Goal: Task Accomplishment & Management: Manage account settings

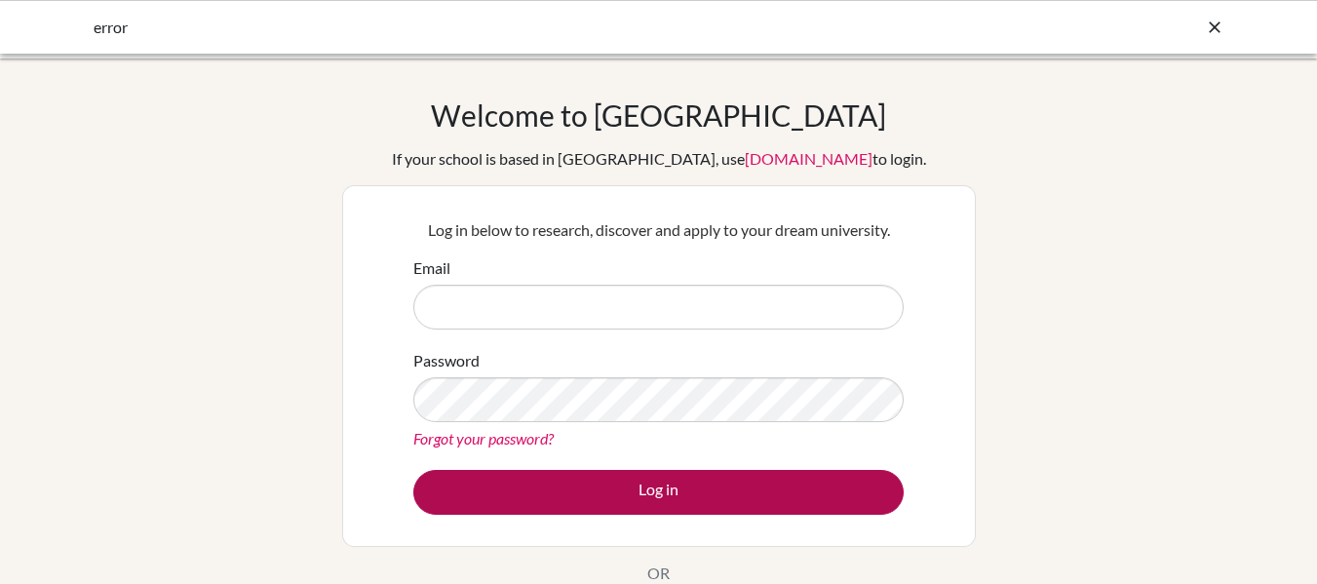
type input "jamie.mcintosh@kinghenryviii.edu.my"
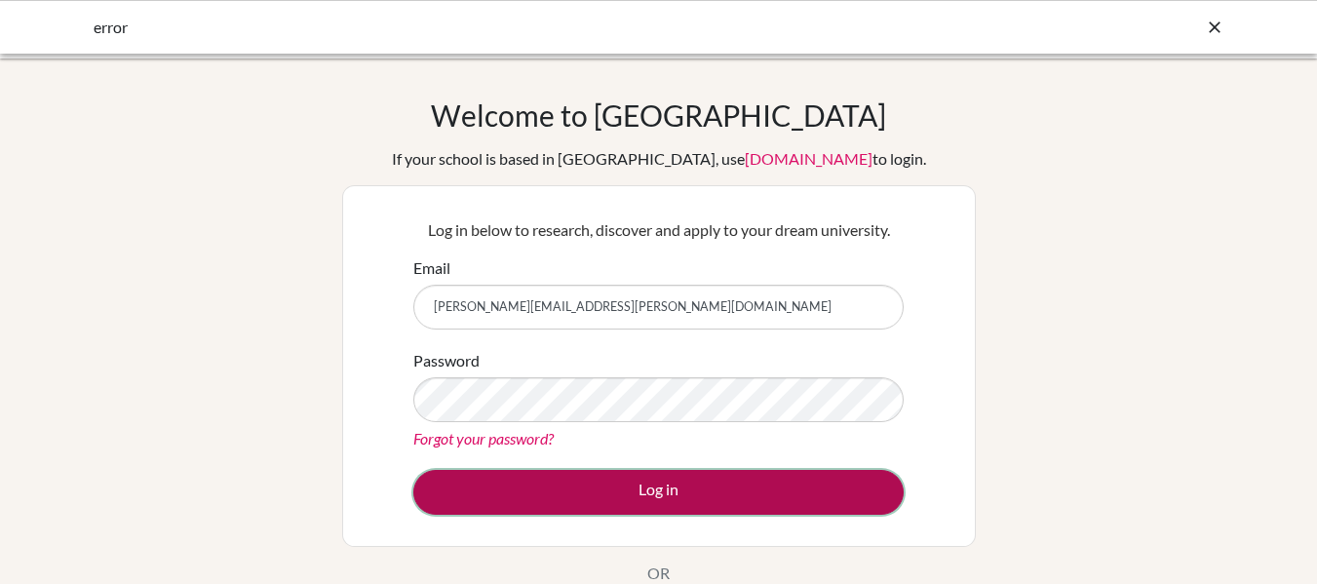
click at [674, 488] on button "Log in" at bounding box center [658, 492] width 490 height 45
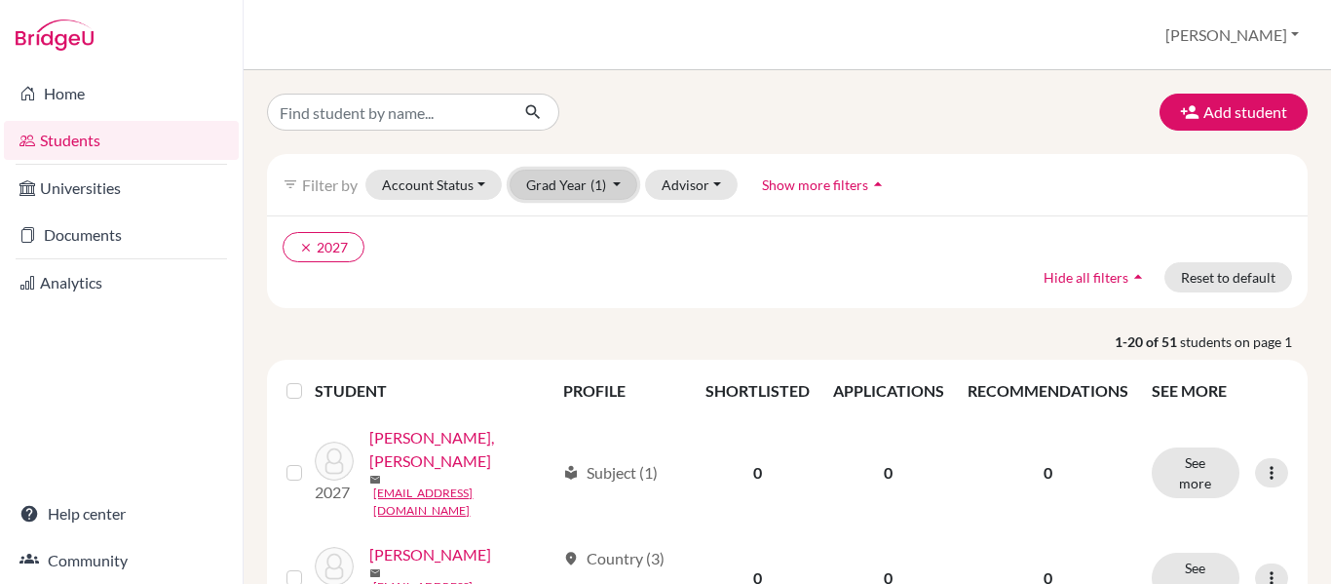
click at [617, 179] on button "Grad Year (1)" at bounding box center [574, 185] width 129 height 30
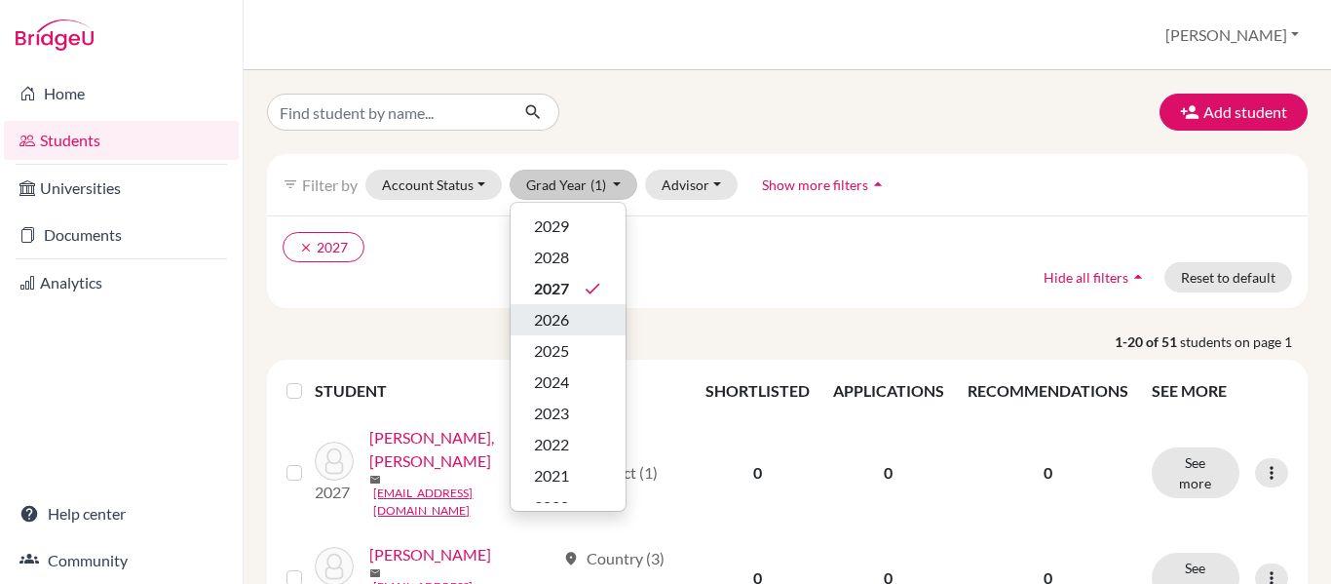
click at [594, 309] on div "2026" at bounding box center [568, 319] width 68 height 23
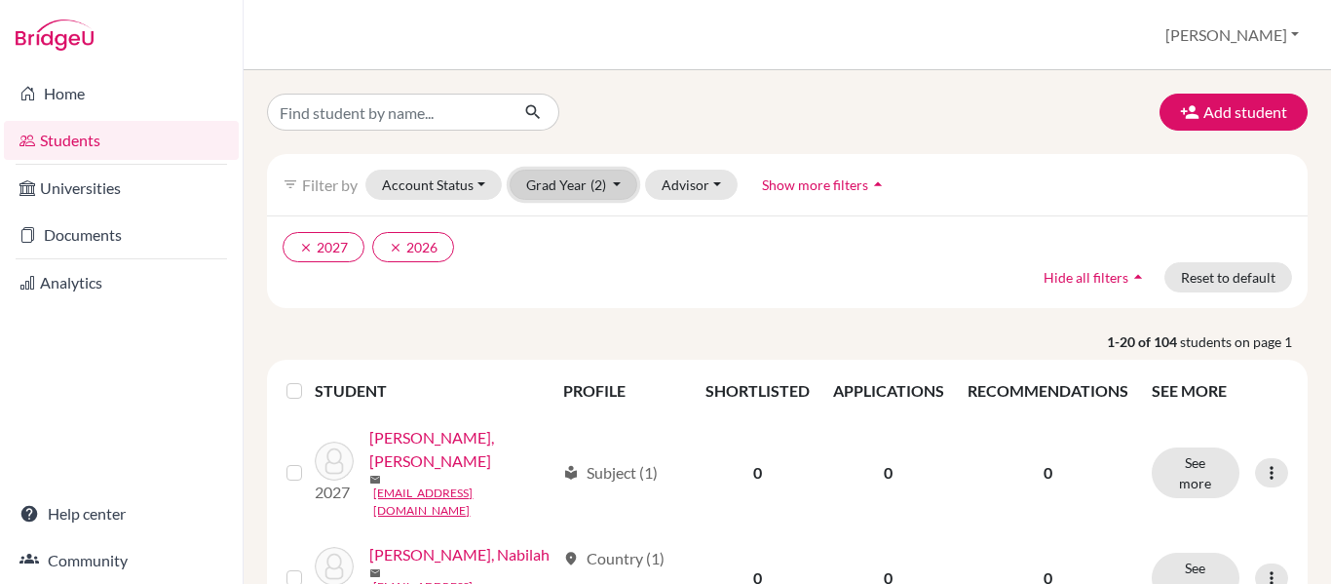
click at [602, 176] on span "(2)" at bounding box center [599, 184] width 16 height 17
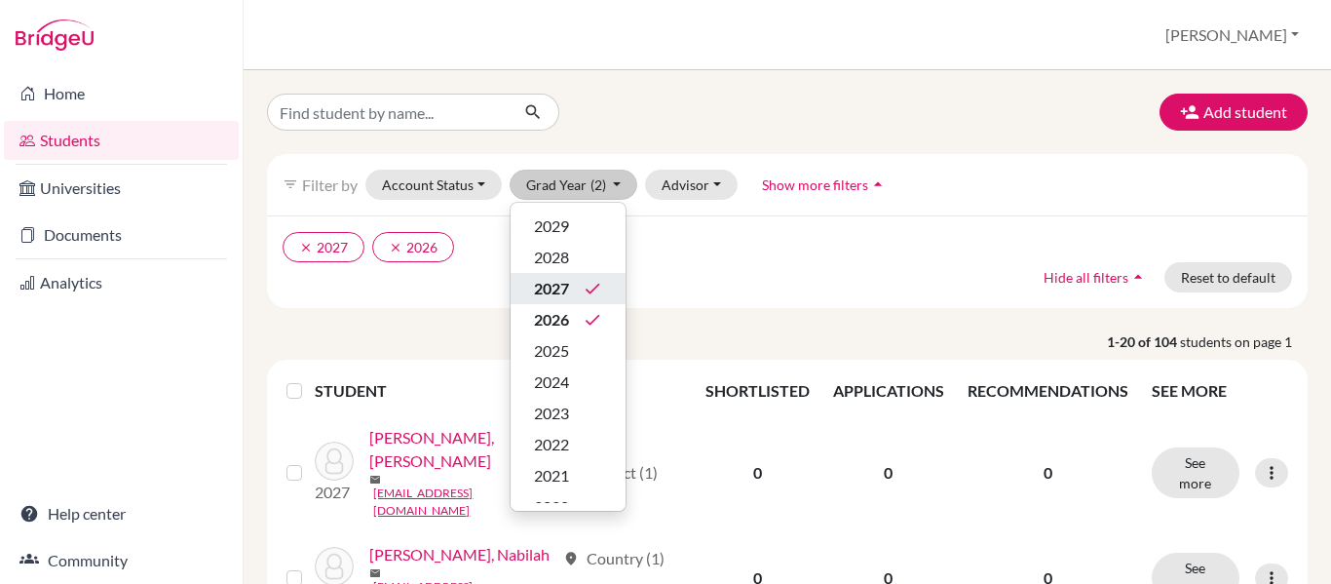
click at [593, 282] on icon "done" at bounding box center [592, 288] width 19 height 19
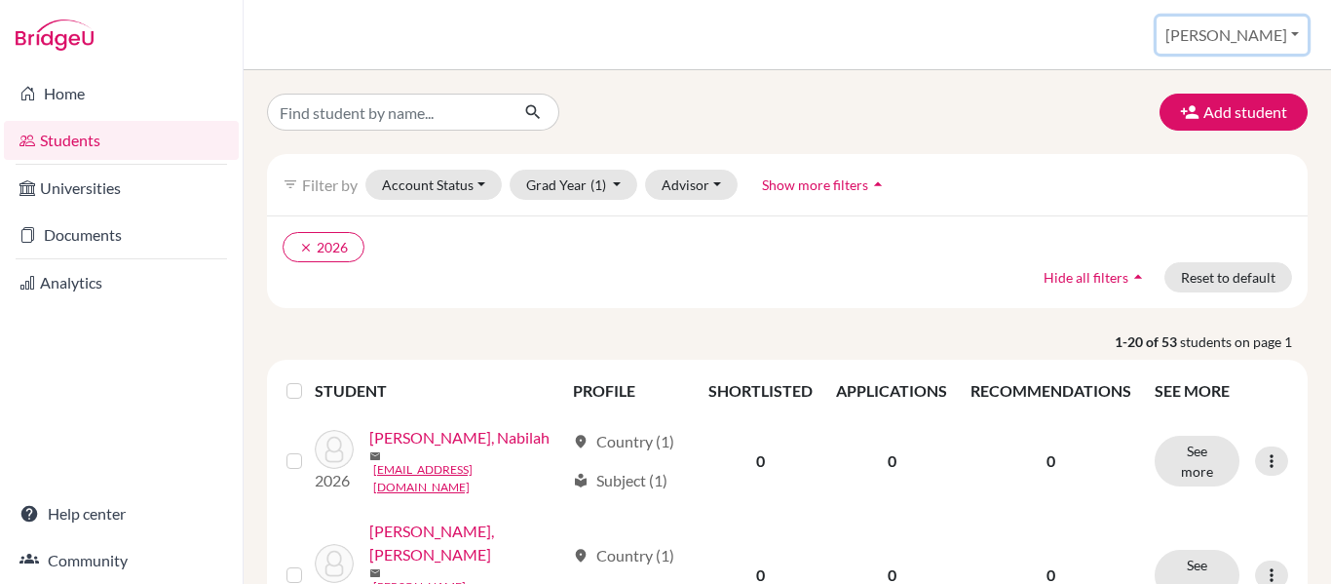
click at [1283, 43] on button "[PERSON_NAME]" at bounding box center [1232, 35] width 151 height 37
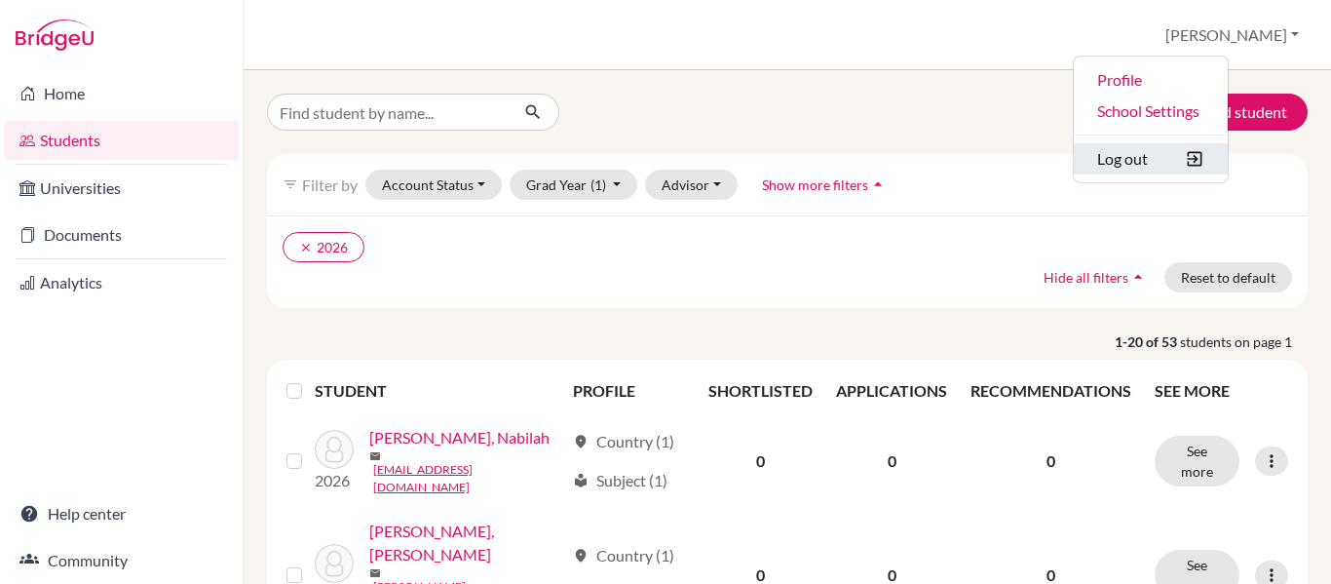
click at [1223, 149] on button "Log out" at bounding box center [1151, 158] width 154 height 31
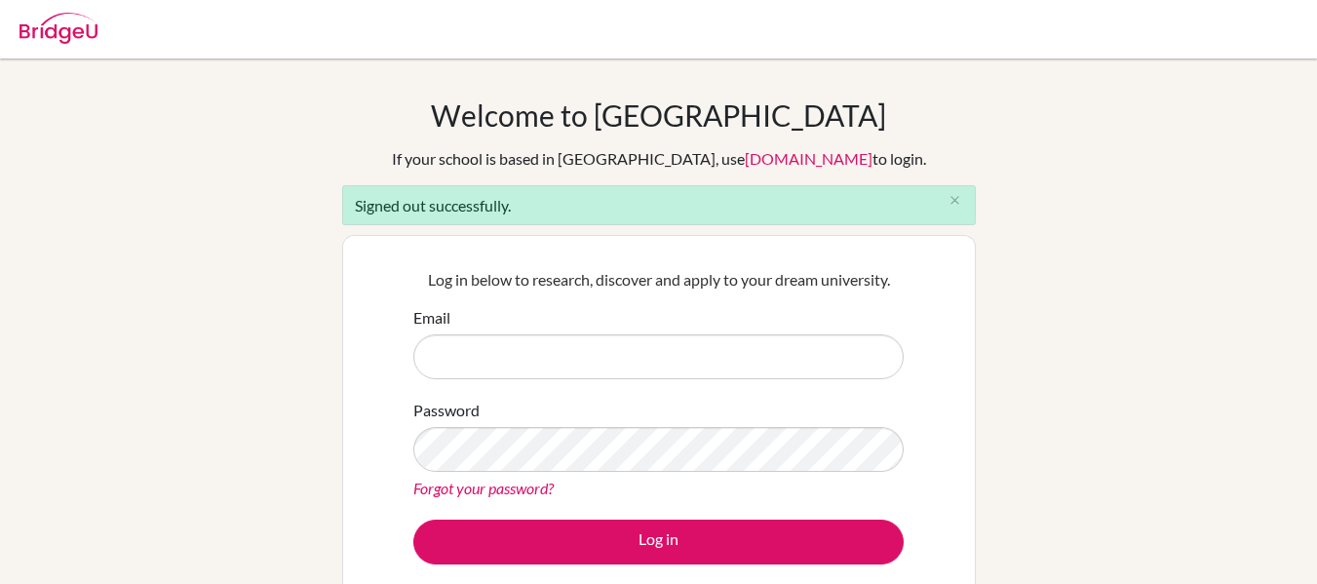
type input "jamie.mcintosh@kinghenryviii.edu.my"
click at [656, 354] on input "jamie.mcintosh@kinghenryviii.edu.my" at bounding box center [658, 356] width 490 height 45
drag, startPoint x: 685, startPoint y: 361, endPoint x: 301, endPoint y: 381, distance: 384.5
click at [301, 381] on div "Welcome to BridgeU If your school is based in China, use app.bridge-u.com.cn to…" at bounding box center [658, 440] width 1317 height 687
drag, startPoint x: 646, startPoint y: 359, endPoint x: 380, endPoint y: 342, distance: 266.6
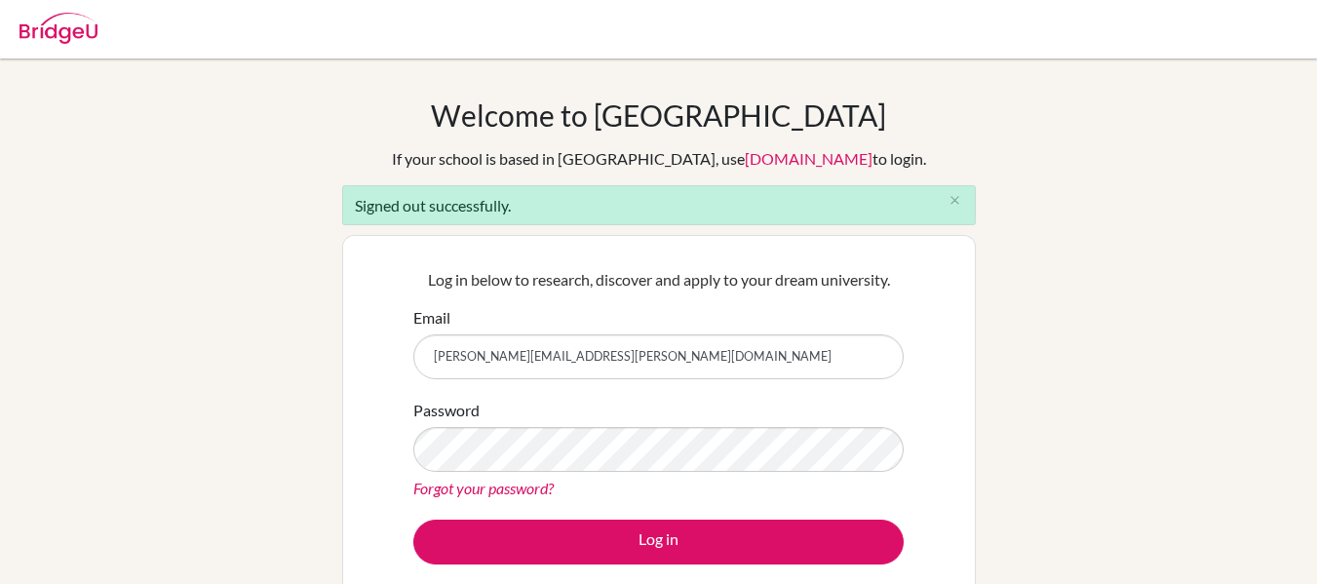
click at [380, 342] on div "Log in below to research, discover and apply to your dream university. Email ja…" at bounding box center [658, 416] width 633 height 362
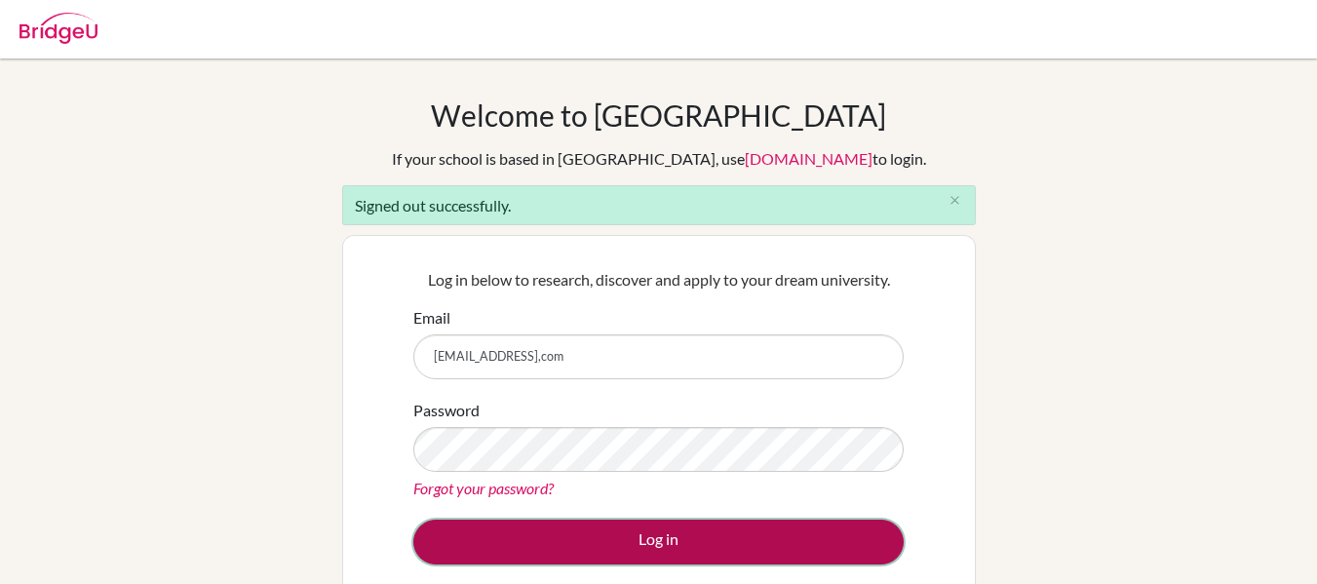
click at [547, 543] on button "Log in" at bounding box center [658, 541] width 490 height 45
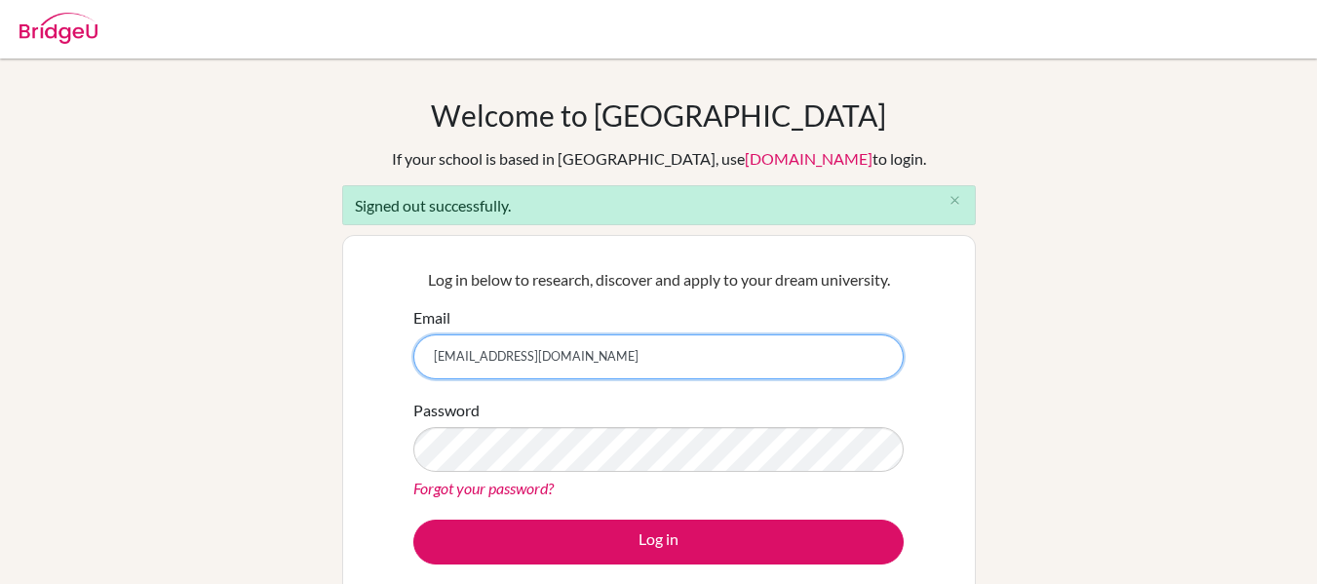
type input "jamiemcintosh@gmail.com"
click at [413, 519] on button "Log in" at bounding box center [658, 541] width 490 height 45
